Goal: Find specific page/section: Find specific page/section

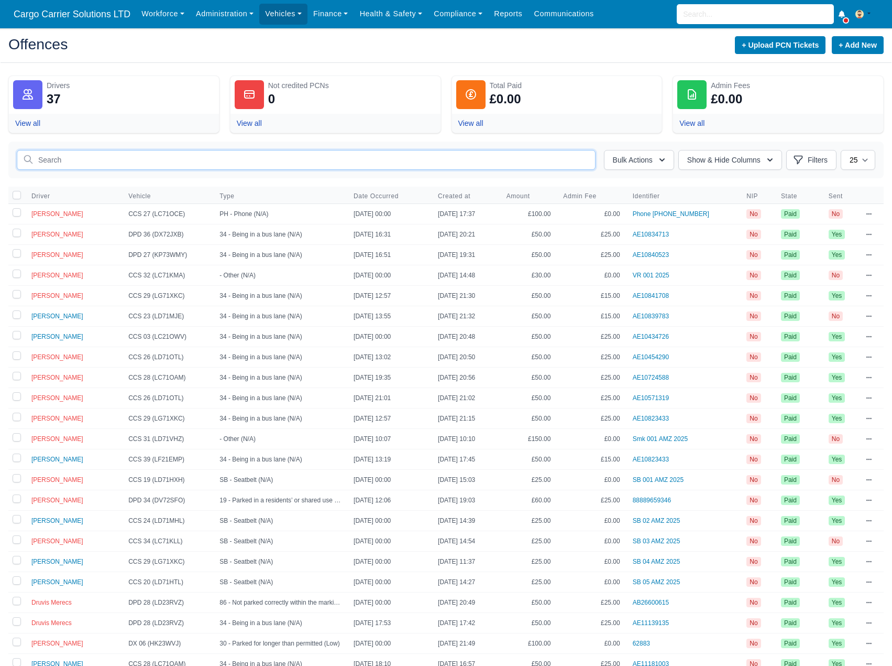
click at [84, 159] on input "text" at bounding box center [306, 160] width 579 height 20
click at [158, 12] on link "Workforce" at bounding box center [163, 14] width 55 height 20
click at [166, 32] on link "Manpower" at bounding box center [182, 37] width 85 height 22
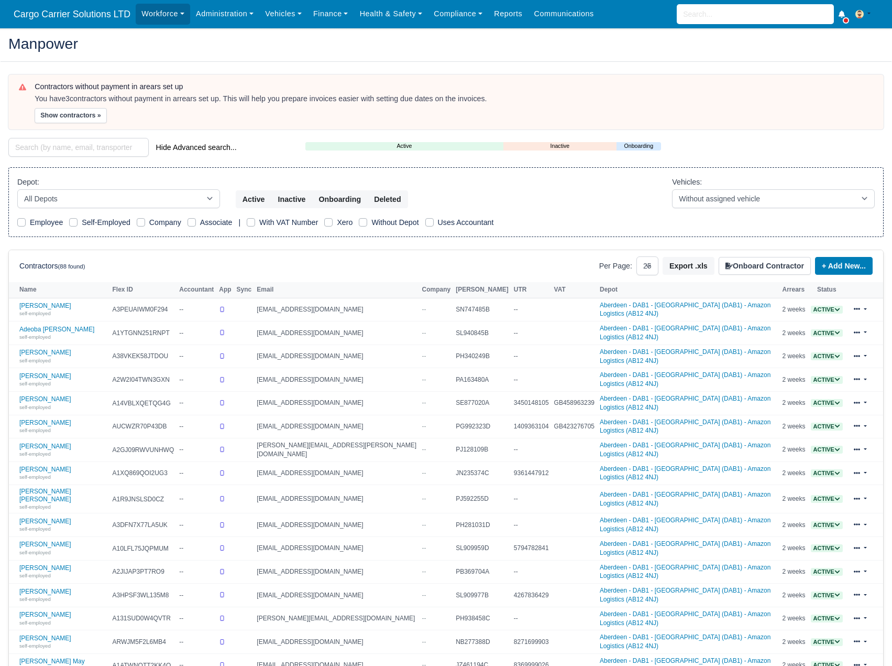
select select "25"
click at [65, 151] on input "search" at bounding box center [78, 147] width 140 height 19
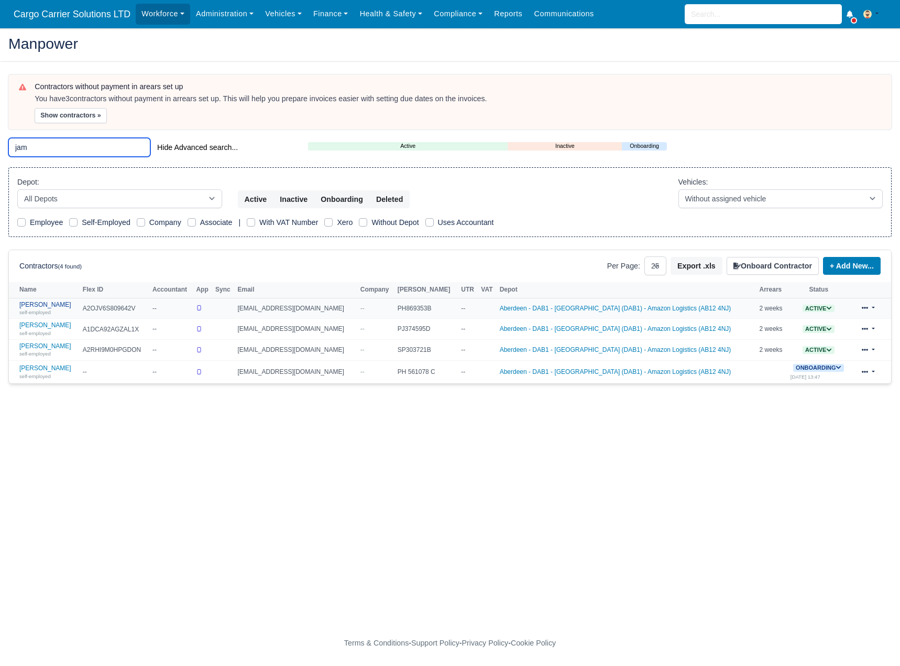
type input "jam"
click at [50, 308] on div "self-employed" at bounding box center [48, 311] width 58 height 7
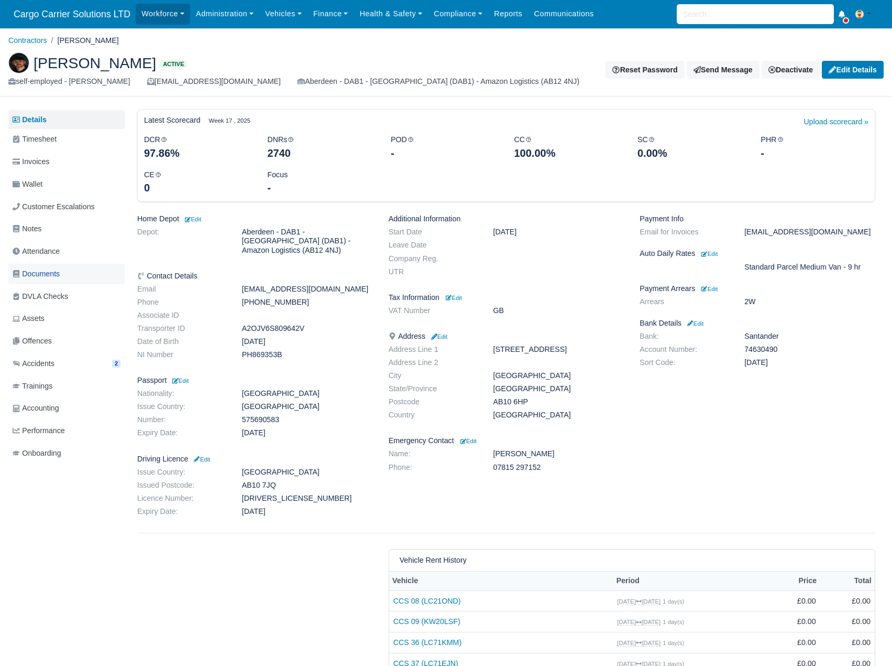
click at [62, 270] on link "Documents" at bounding box center [66, 274] width 116 height 20
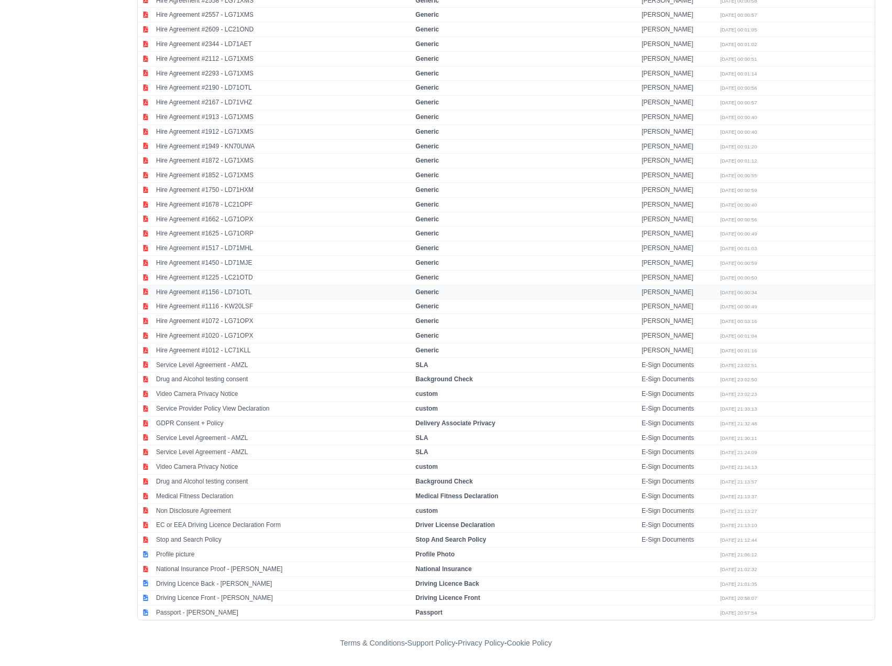
scroll to position [2512, 0]
